Goal: Check status: Check status

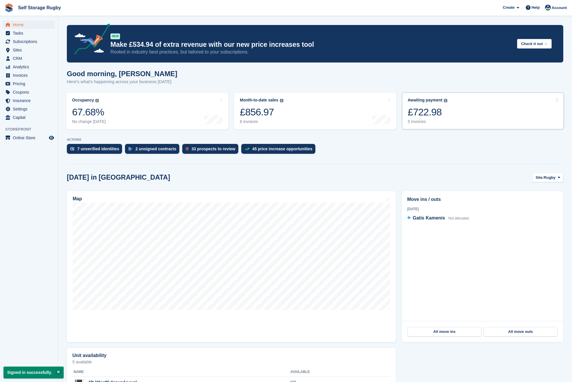
click at [434, 110] on div "£722.98" at bounding box center [428, 112] width 40 height 12
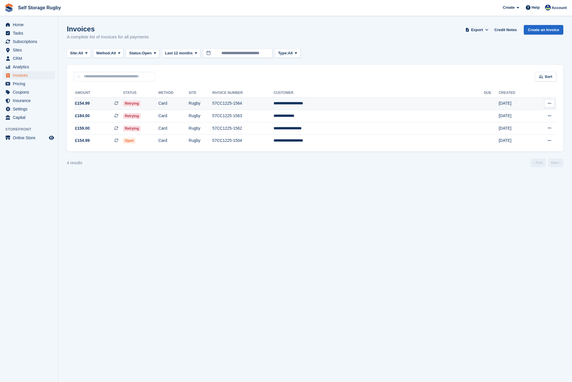
click at [159, 107] on td "Retrying" at bounding box center [140, 103] width 35 height 13
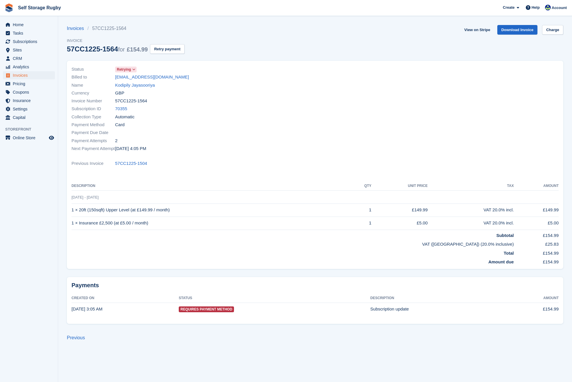
click at [131, 70] on span "Retrying" at bounding box center [124, 69] width 14 height 5
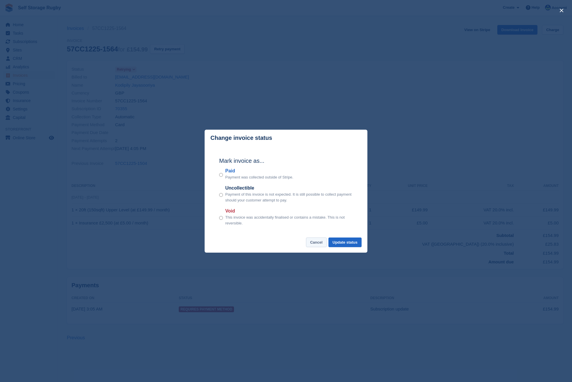
click at [315, 239] on button "Cancel" at bounding box center [316, 243] width 21 height 10
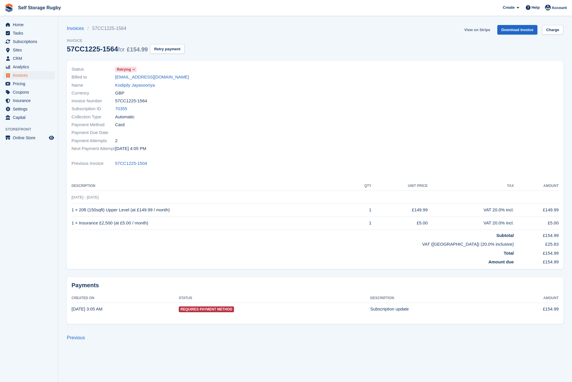
click at [487, 30] on link "View on Stripe" at bounding box center [477, 30] width 31 height 10
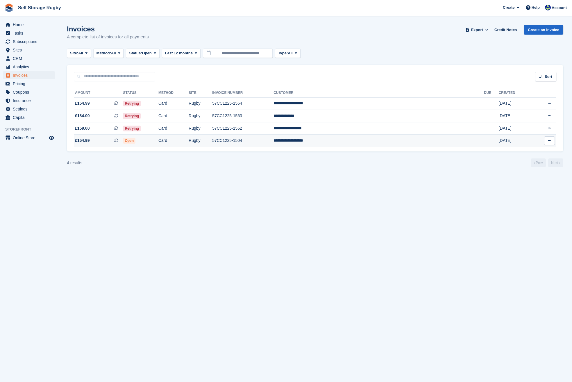
click at [159, 143] on td "Open" at bounding box center [140, 141] width 35 height 12
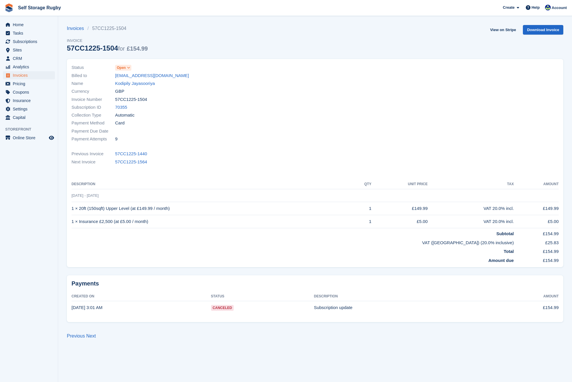
click at [126, 67] on span "Open" at bounding box center [123, 68] width 16 height 6
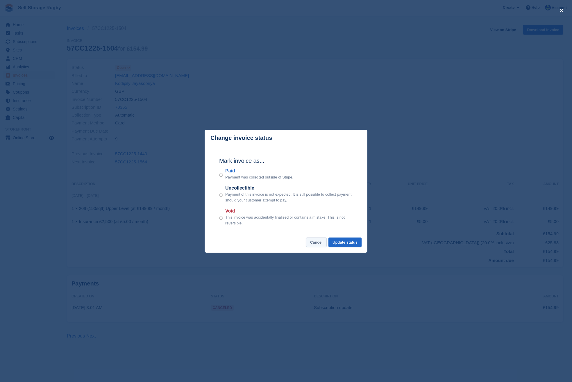
click at [322, 246] on button "Cancel" at bounding box center [316, 243] width 21 height 10
